Goal: Share content

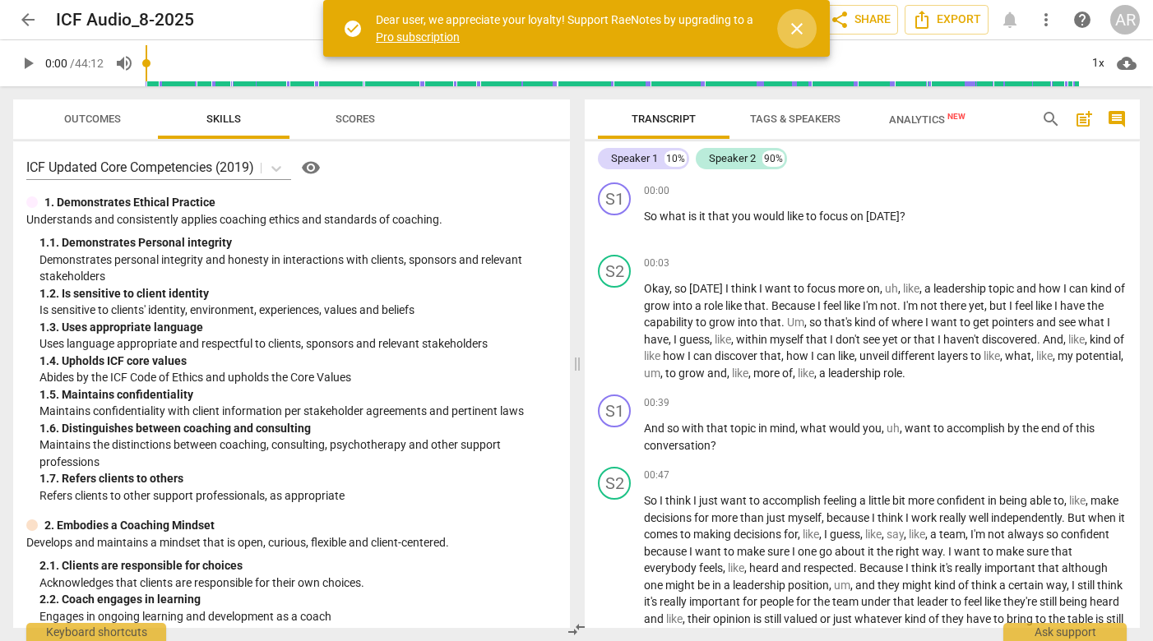
click at [796, 32] on span "close" at bounding box center [797, 29] width 20 height 20
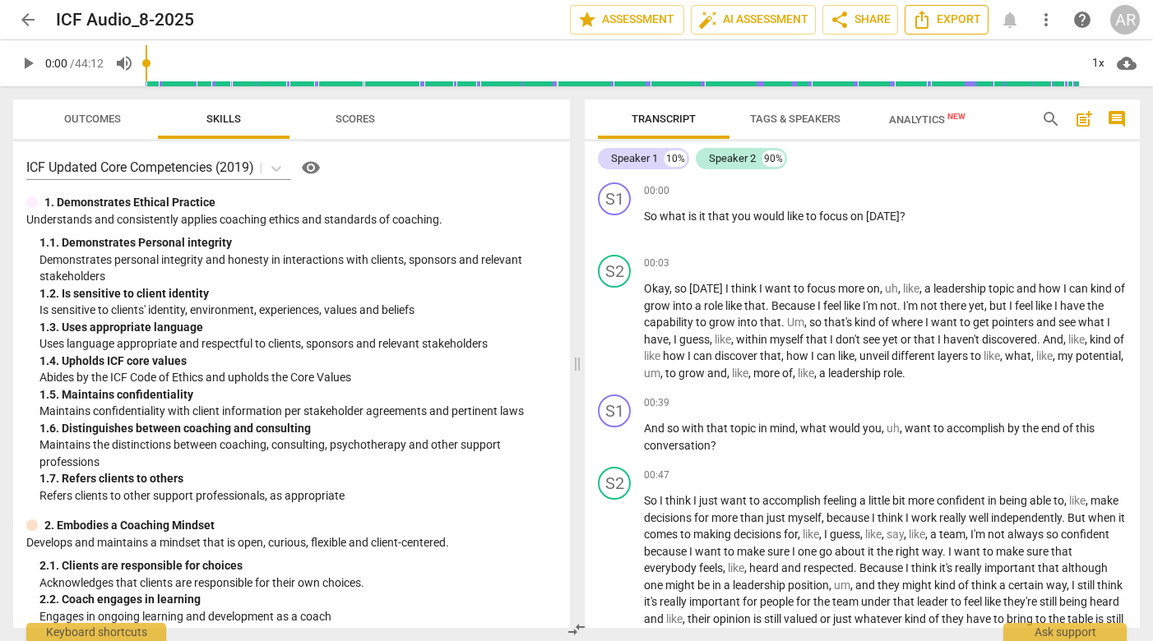
click at [955, 17] on span "Export" at bounding box center [946, 20] width 69 height 20
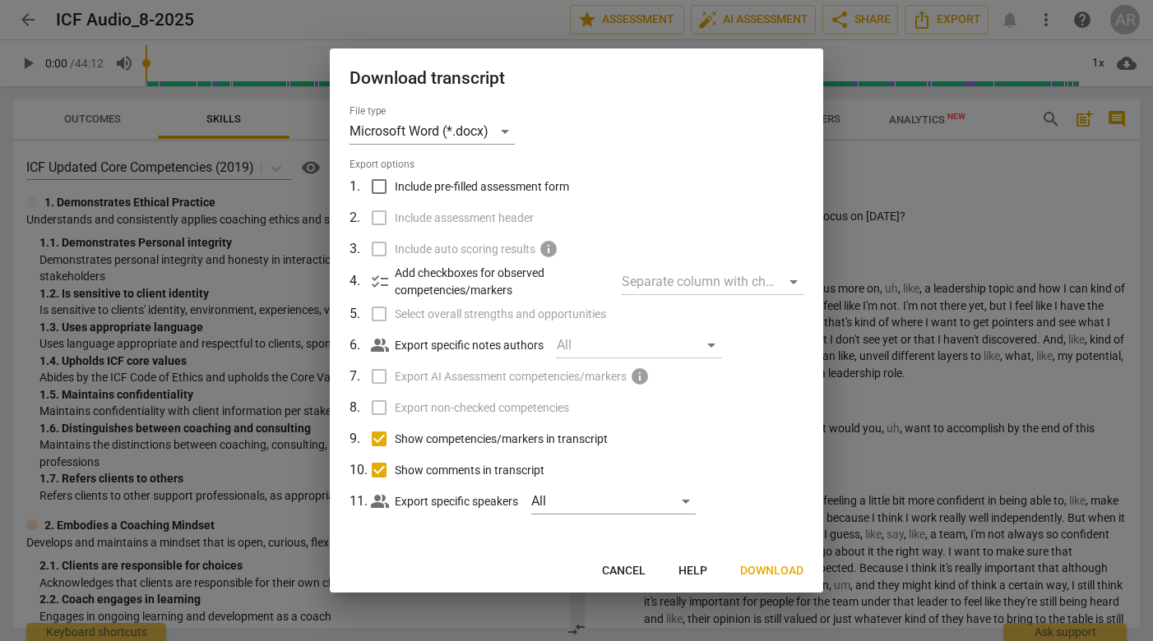
click at [418, 442] on span "Show competencies/markers in transcript" at bounding box center [501, 439] width 213 height 17
click at [395, 442] on input "Show competencies/markers in transcript" at bounding box center [378, 438] width 31 height 31
checkbox input "false"
click at [413, 475] on span "Show comments in transcript" at bounding box center [470, 470] width 150 height 17
click at [395, 475] on input "Show comments in transcript" at bounding box center [378, 470] width 31 height 31
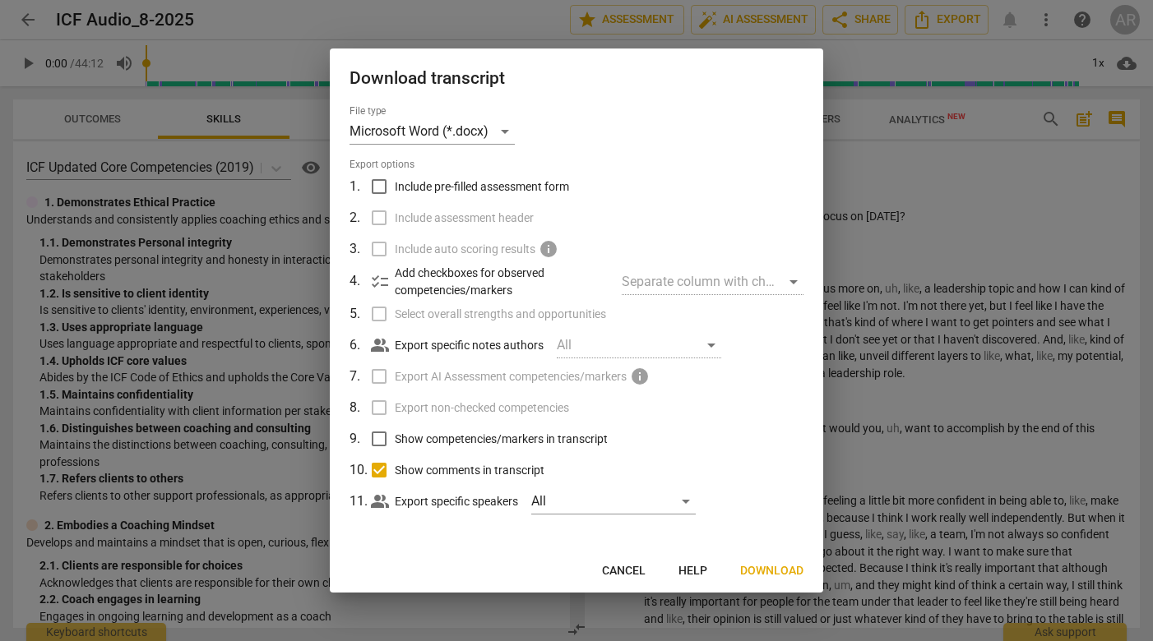
checkbox input "false"
click at [786, 568] on span "Download" at bounding box center [771, 571] width 63 height 16
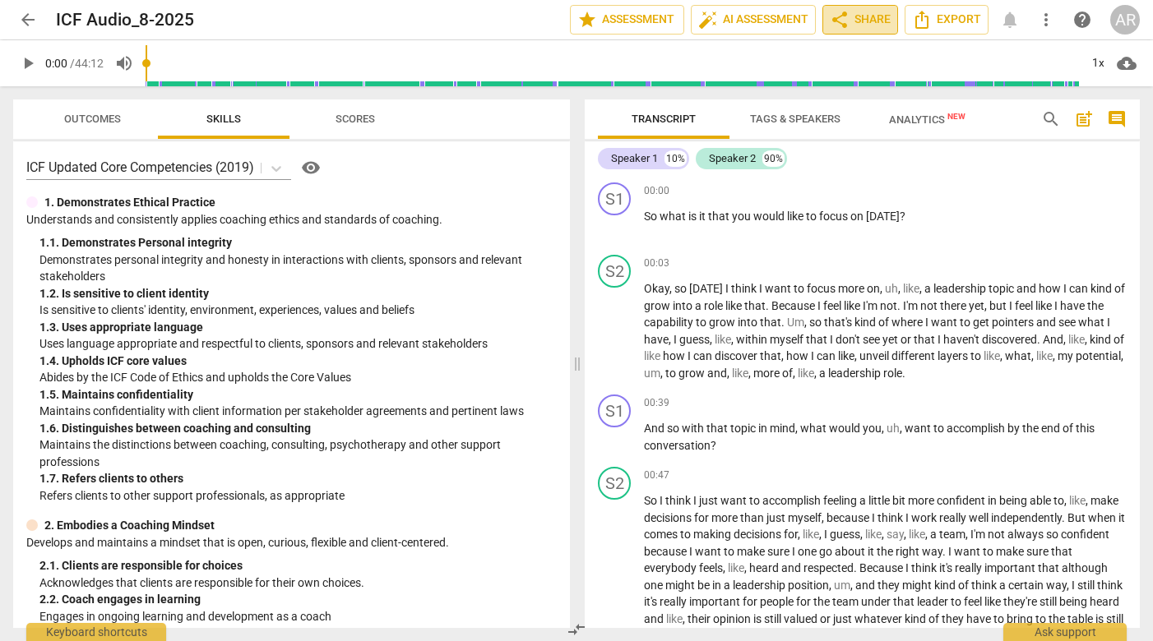
click at [875, 19] on span "share Share" at bounding box center [859, 20] width 61 height 20
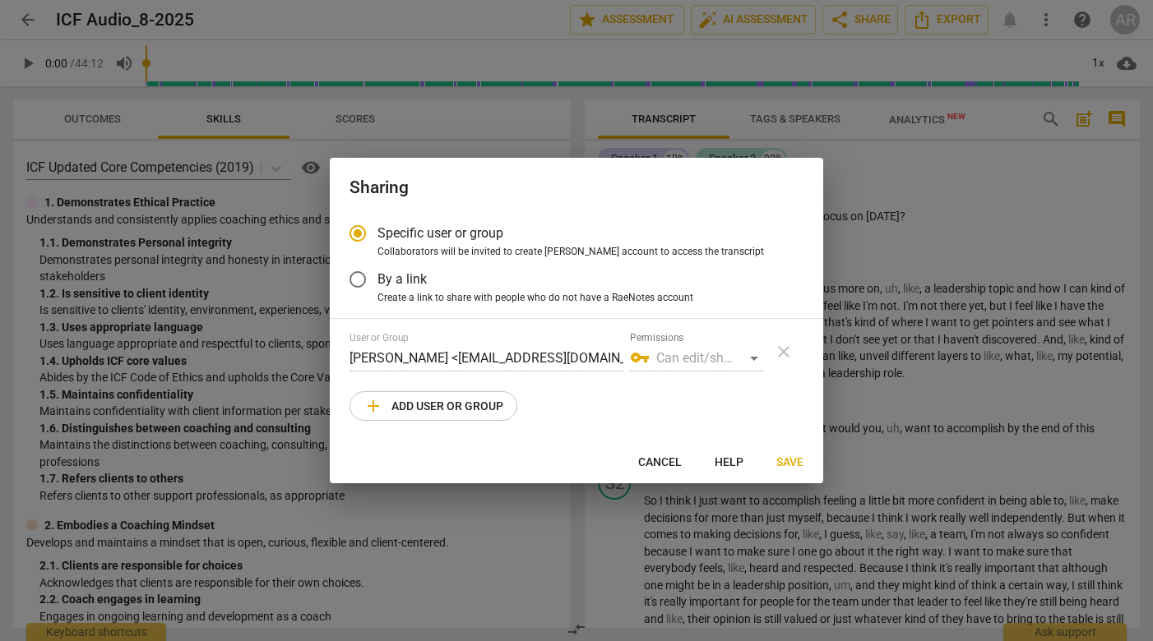
click at [457, 408] on span "add Add user or group" at bounding box center [433, 406] width 140 height 20
radio input "false"
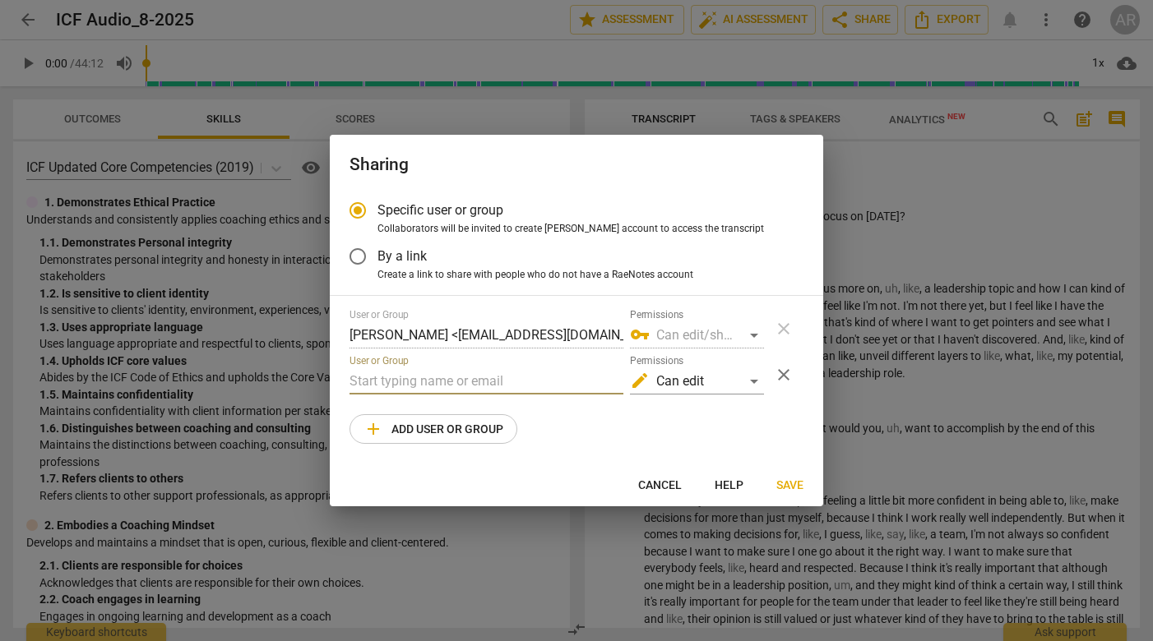
click at [462, 372] on input "text" at bounding box center [486, 381] width 274 height 26
type input "v"
paste input "[PERSON_NAME][EMAIL_ADDRESS][PERSON_NAME][DOMAIN_NAME]"
type input "[PERSON_NAME][EMAIL_ADDRESS][PERSON_NAME][DOMAIN_NAME]"
click at [469, 487] on div "Cancel Help Save" at bounding box center [576, 485] width 487 height 30
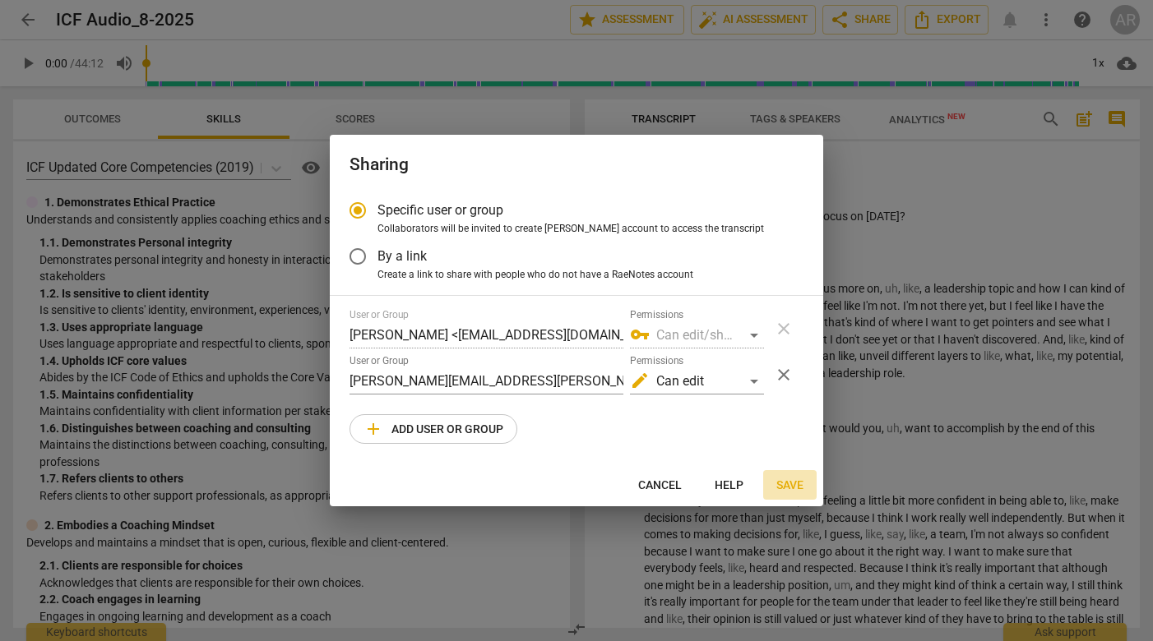
click at [797, 485] on span "Save" at bounding box center [789, 486] width 27 height 16
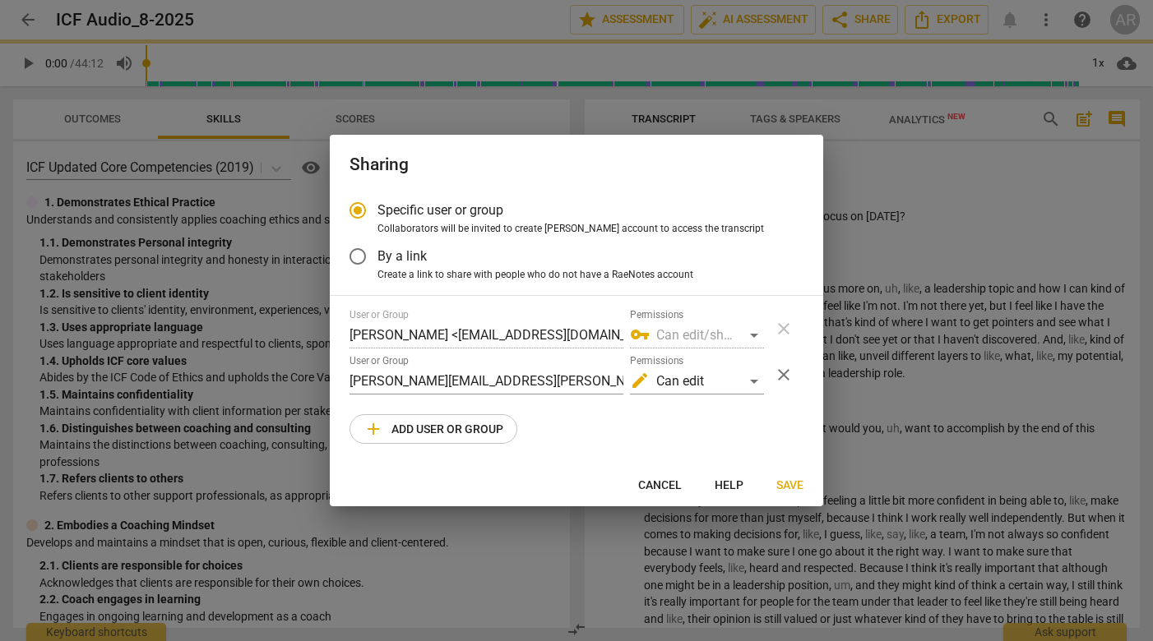
radio input "false"
type input "[PERSON_NAME] <[PERSON_NAME][EMAIL_ADDRESS][PERSON_NAME][DOMAIN_NAME]>"
